Goal: Transaction & Acquisition: Purchase product/service

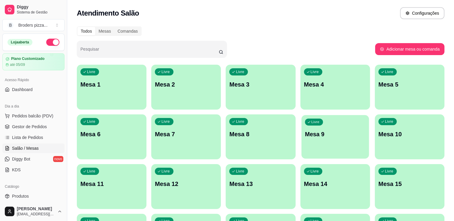
click at [346, 139] on div "Livre Mesa 9" at bounding box center [335, 133] width 68 height 37
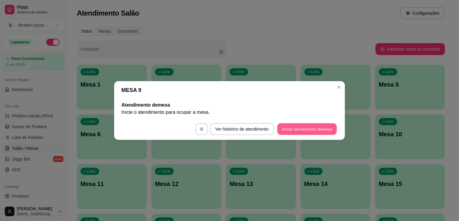
click at [314, 132] on button "Iniciar atendimento de mesa" at bounding box center [306, 130] width 59 height 12
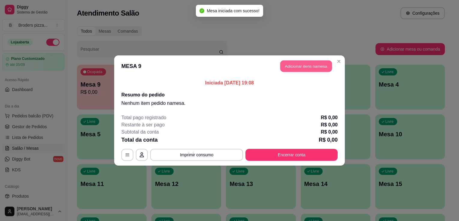
click at [316, 67] on button "Adicionar itens na mesa" at bounding box center [306, 67] width 52 height 12
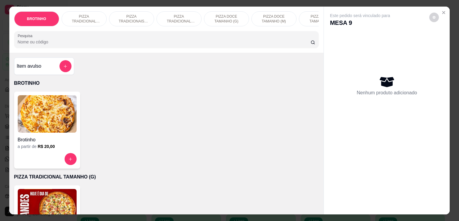
click at [47, 199] on img at bounding box center [47, 208] width 59 height 38
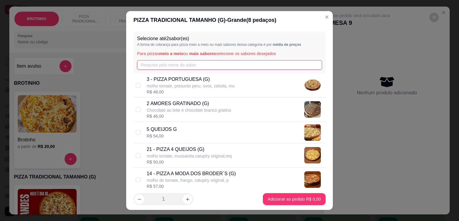
click at [188, 67] on input "text" at bounding box center [229, 65] width 185 height 10
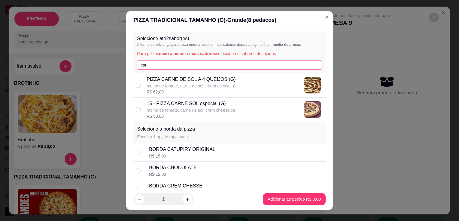
type input "car"
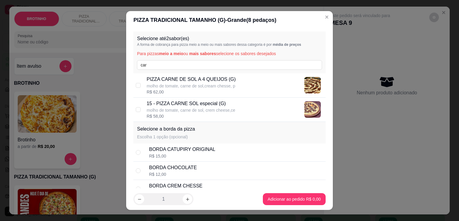
click at [199, 106] on p "15 - PIZZA CARNE SOL especial (G)" at bounding box center [190, 103] width 89 height 7
checkbox input "true"
click at [210, 76] on p "PIZZA CARNE DE SOL A 4 QUEIJOS (G)" at bounding box center [190, 79] width 89 height 7
checkbox input "true"
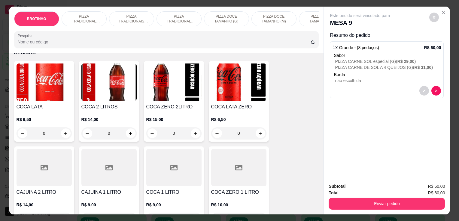
scroll to position [697, 0]
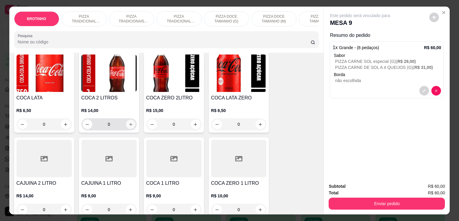
click at [132, 127] on button "increase-product-quantity" at bounding box center [130, 124] width 9 height 9
type input "1"
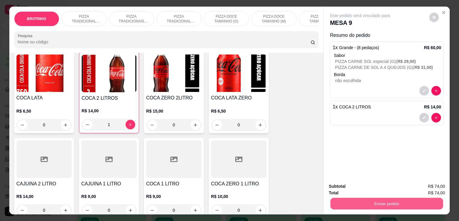
click at [377, 203] on button "Enviar pedido" at bounding box center [386, 204] width 113 height 12
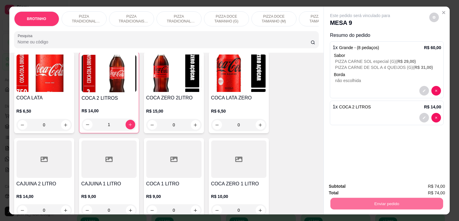
click at [354, 188] on button "Não registrar e enviar pedido" at bounding box center [366, 187] width 61 height 11
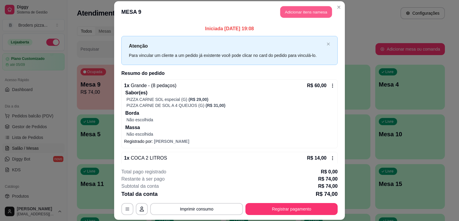
click at [305, 12] on button "Adicionar itens na mesa" at bounding box center [306, 12] width 52 height 12
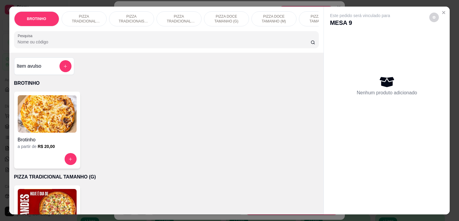
click at [172, 14] on p "PIZZA TRADICIONAL TAMANHO (P)" at bounding box center [178, 19] width 35 height 10
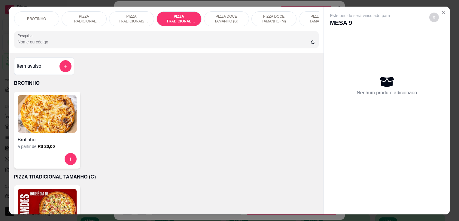
scroll to position [15, 0]
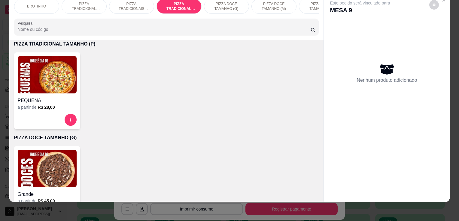
click at [67, 96] on div "PEQUENA" at bounding box center [47, 99] width 59 height 11
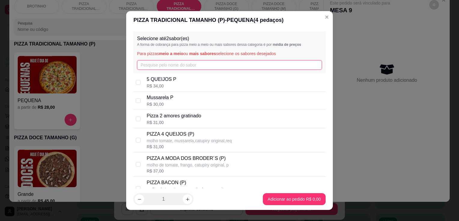
click at [169, 63] on input "text" at bounding box center [229, 65] width 185 height 10
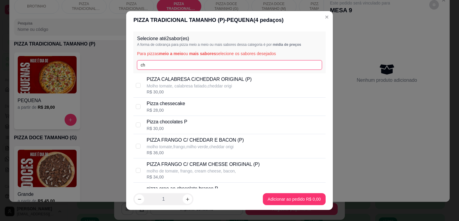
type input "ch"
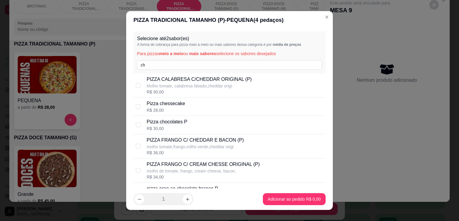
click at [179, 120] on p "Pizza chocolates P" at bounding box center [166, 122] width 41 height 7
checkbox input "true"
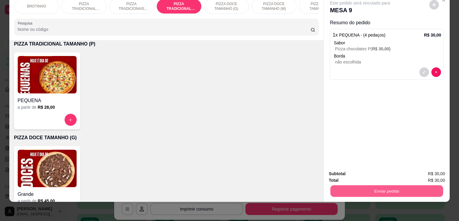
click at [354, 185] on button "Enviar pedido" at bounding box center [386, 191] width 113 height 12
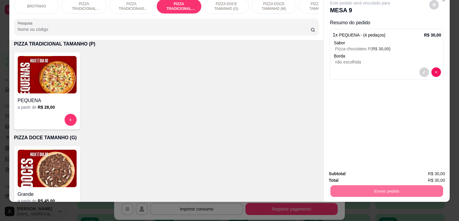
click at [350, 172] on button "Não registrar e enviar pedido" at bounding box center [366, 172] width 61 height 11
